Goal: Information Seeking & Learning: Learn about a topic

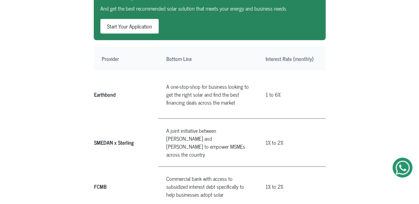
scroll to position [251, 0]
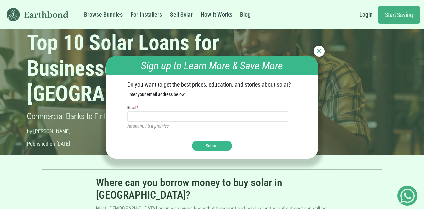
click at [321, 50] on img at bounding box center [319, 51] width 5 height 5
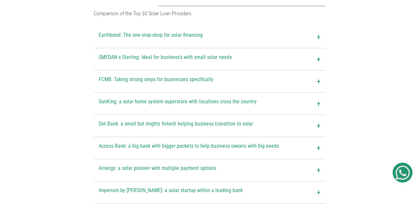
scroll to position [847, 0]
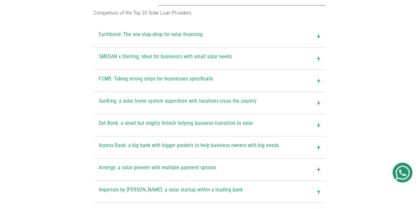
click at [319, 141] on span "+" at bounding box center [319, 147] width 4 height 12
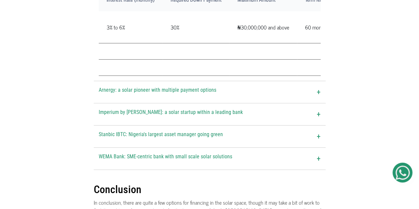
scroll to position [1152, 0]
click at [168, 130] on span "Stanbic IBTC: Nigeria's largest asset manager going green" at bounding box center [161, 136] width 124 height 12
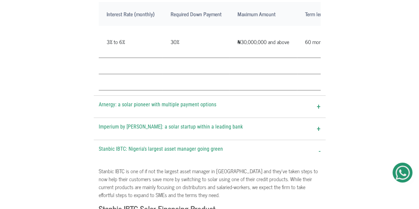
scroll to position [1137, 0]
click at [162, 123] on span "Imperium by [PERSON_NAME]: a solar startup within a leading bank" at bounding box center [171, 129] width 144 height 12
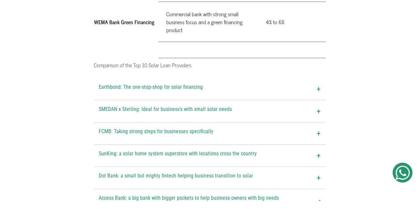
scroll to position [792, 0]
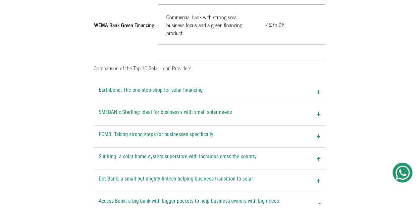
click at [181, 131] on span "FCMB: Taking strong steps for businesses specifically" at bounding box center [156, 137] width 115 height 12
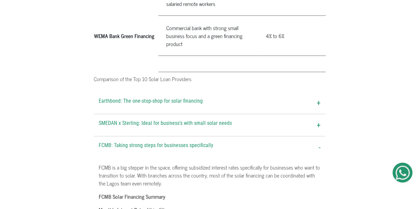
scroll to position [773, 0]
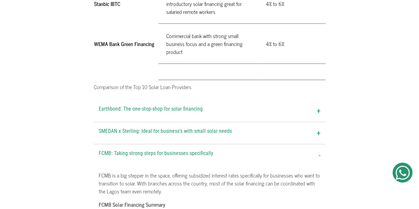
click at [182, 127] on span "SMEDAN x Sterling: Ideal for business's with small solar needs" at bounding box center [165, 133] width 133 height 12
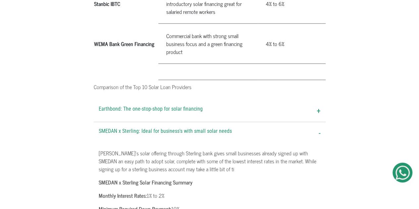
scroll to position [751, 0]
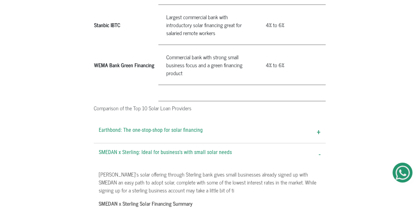
click at [194, 126] on span "Earthbond: The one-stop-shop for solar financing" at bounding box center [151, 132] width 104 height 12
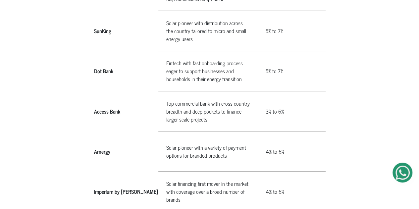
scroll to position [543, 0]
